Goal: Transaction & Acquisition: Purchase product/service

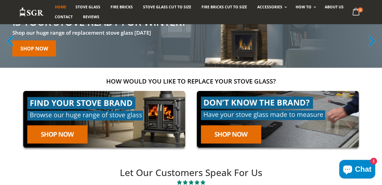
scroll to position [103, 0]
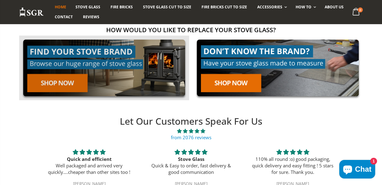
click at [68, 80] on link at bounding box center [104, 68] width 170 height 65
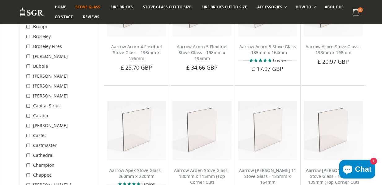
scroll to position [309, 0]
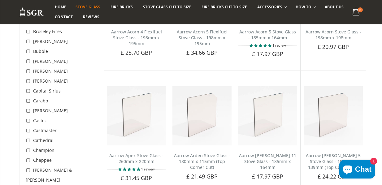
click at [27, 118] on input "checkbox" at bounding box center [29, 121] width 6 height 6
checkbox input "true"
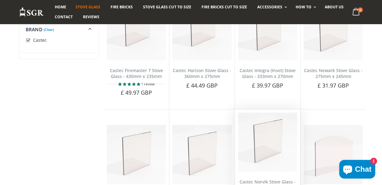
scroll to position [219, 0]
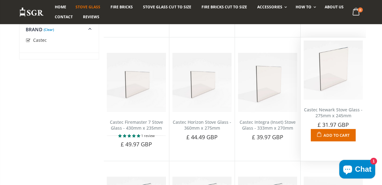
click at [334, 136] on span "Add to Cart" at bounding box center [336, 135] width 26 height 6
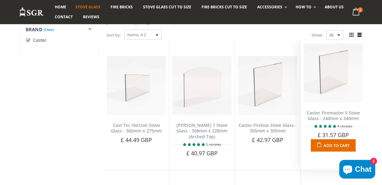
scroll to position [65, 0]
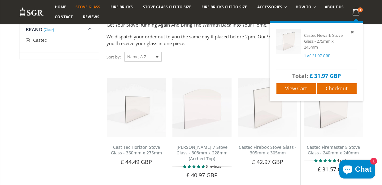
click at [358, 13] on icon at bounding box center [356, 11] width 12 height 11
click at [342, 88] on span "Checkout" at bounding box center [336, 88] width 22 height 7
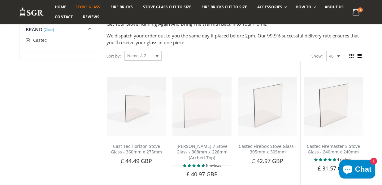
scroll to position [309, 0]
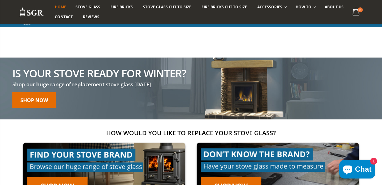
scroll to position [103, 0]
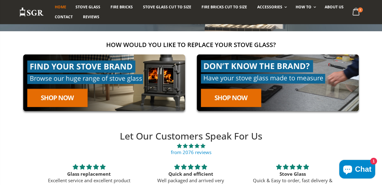
scroll to position [103, 0]
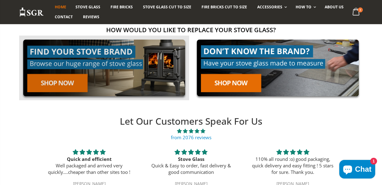
click at [54, 84] on link at bounding box center [104, 68] width 170 height 65
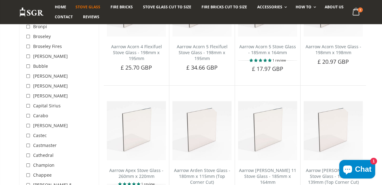
scroll to position [309, 0]
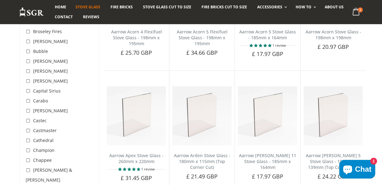
click at [37, 118] on span "Castec" at bounding box center [40, 121] width 14 height 6
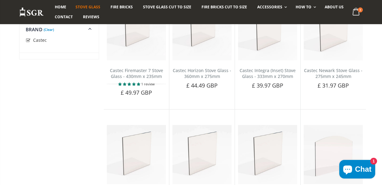
scroll to position [309, 0]
